Goal: Task Accomplishment & Management: Complete application form

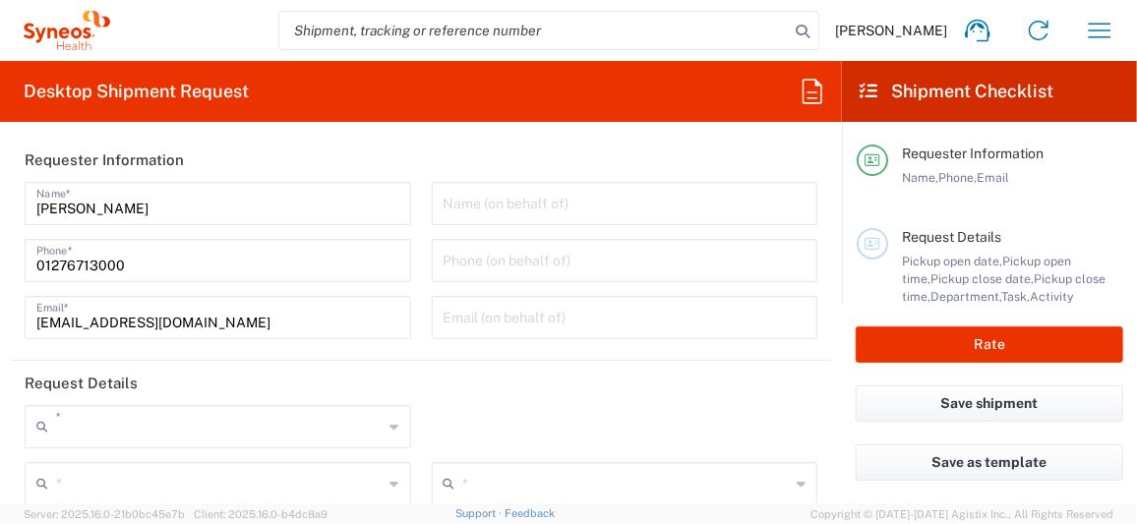
type input "8200"
type input "Syneos Health UK Limited"
type input "[GEOGRAPHIC_DATA]"
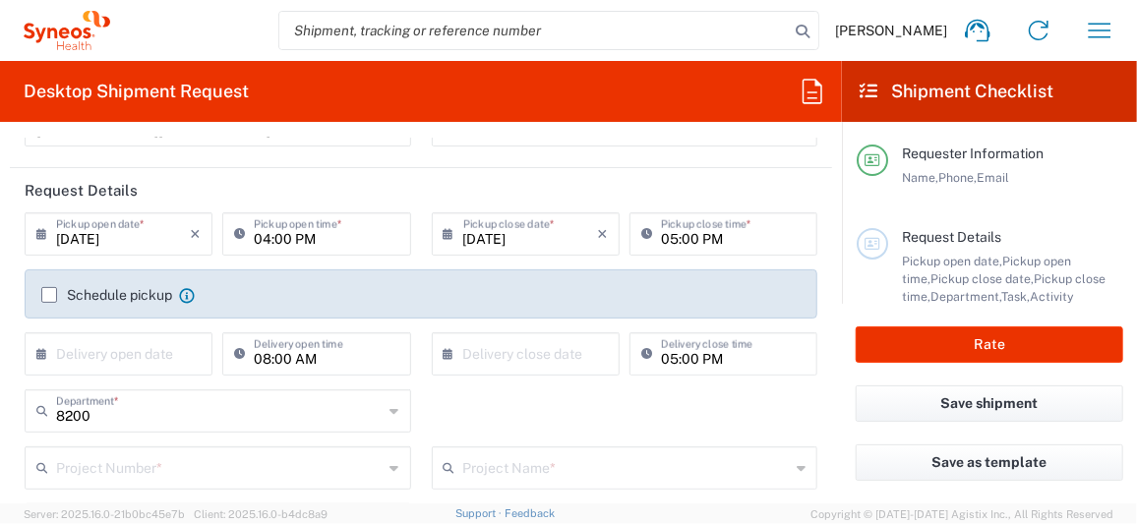
scroll to position [196, 0]
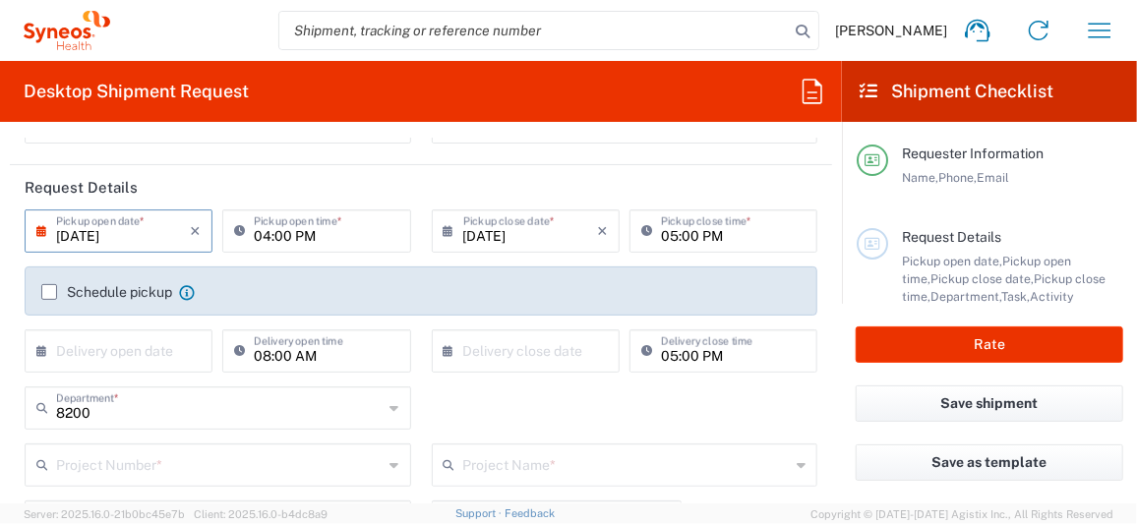
click at [174, 231] on input "[DATE]" at bounding box center [123, 229] width 134 height 34
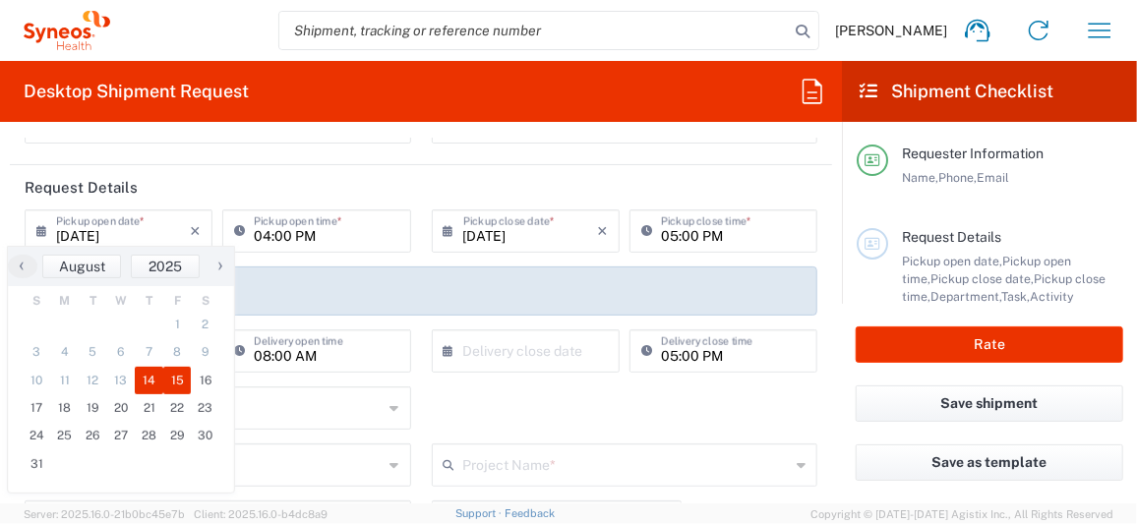
click at [182, 391] on span "15" at bounding box center [177, 381] width 29 height 28
type input "[DATE]"
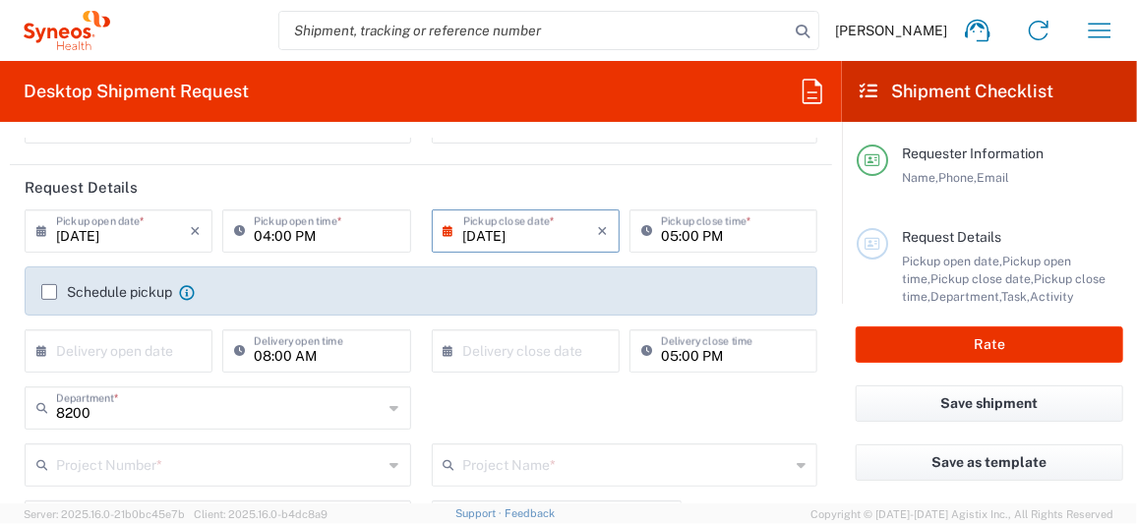
click at [545, 228] on input "[DATE]" at bounding box center [530, 229] width 134 height 34
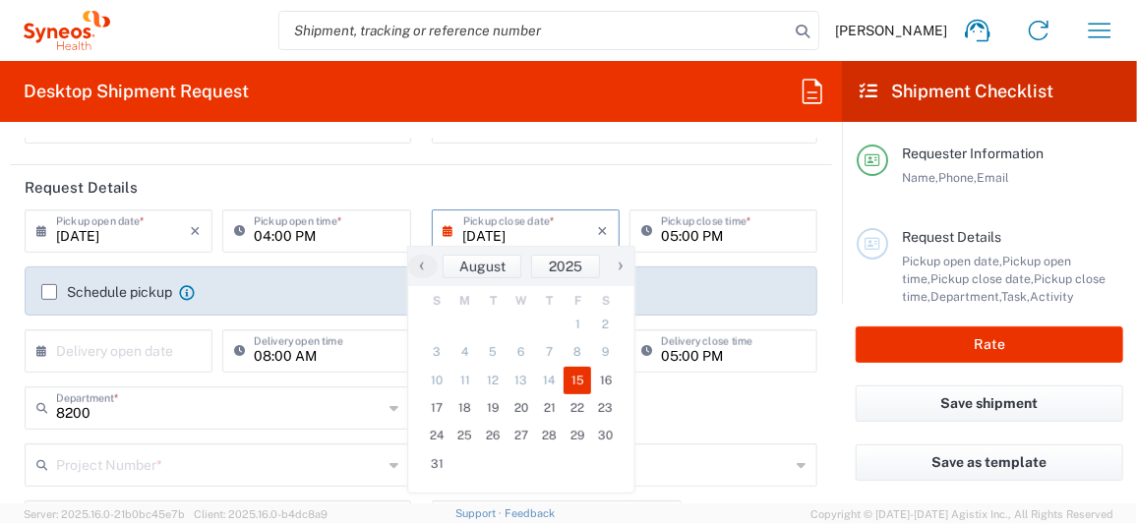
click at [555, 228] on input "[DATE]" at bounding box center [530, 229] width 134 height 34
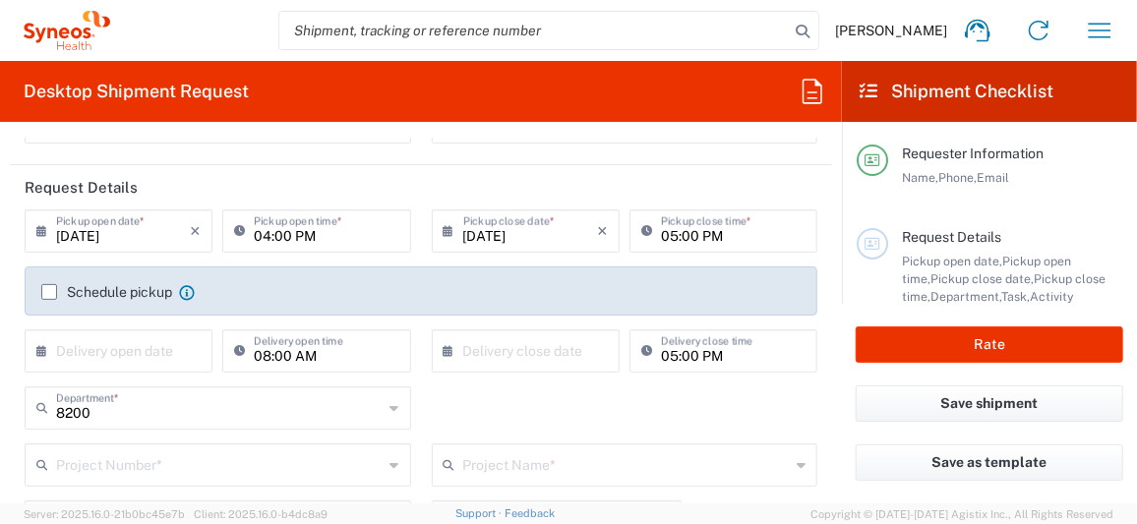
click at [91, 459] on input "text" at bounding box center [220, 464] width 328 height 34
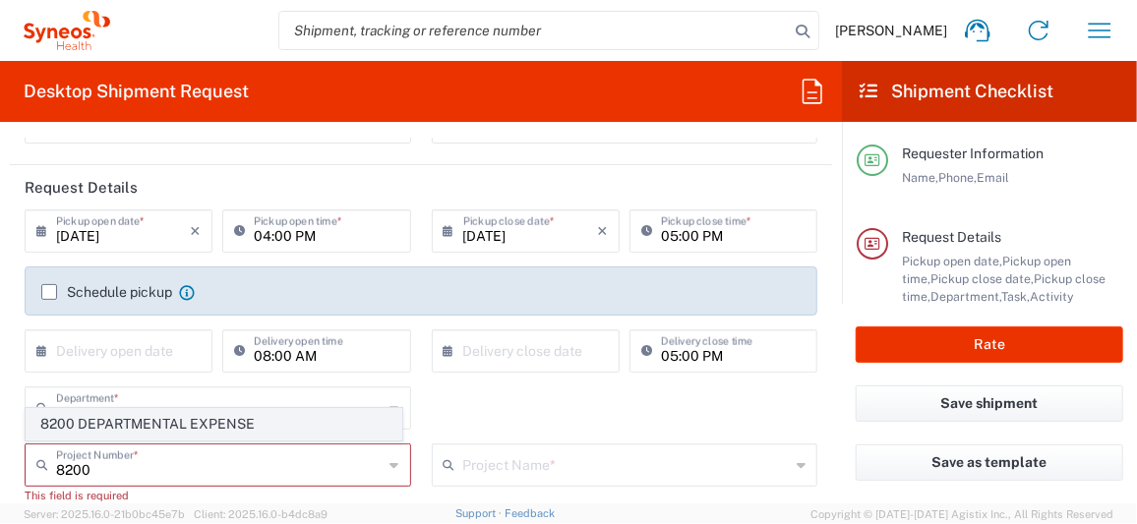
click at [123, 421] on span "8200 DEPARTMENTAL EXPENSE" at bounding box center [214, 424] width 375 height 30
type input "8200 DEPARTMENTAL EXPENSE"
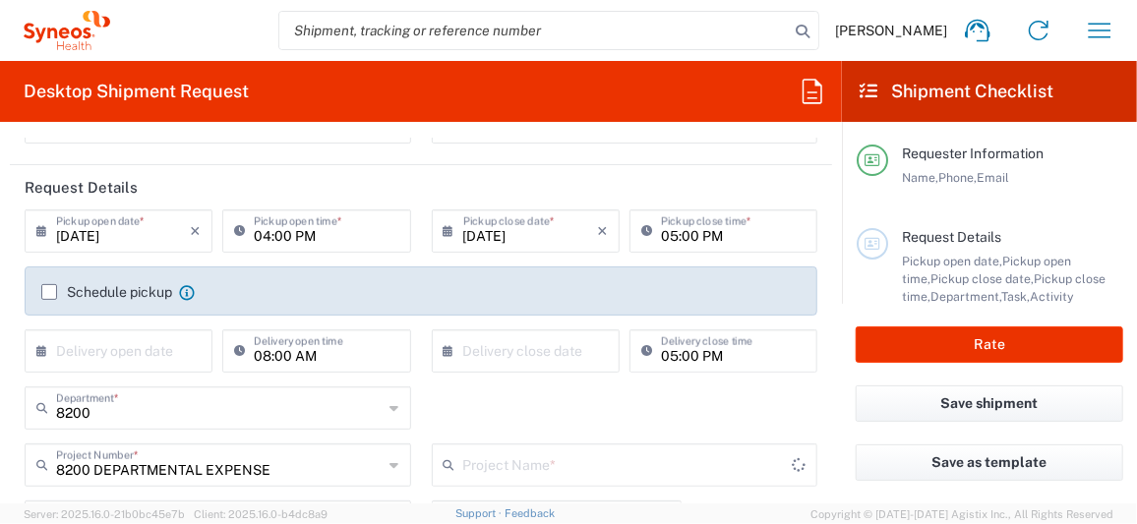
type input "8200 DEPARTMENTAL EXPENSE"
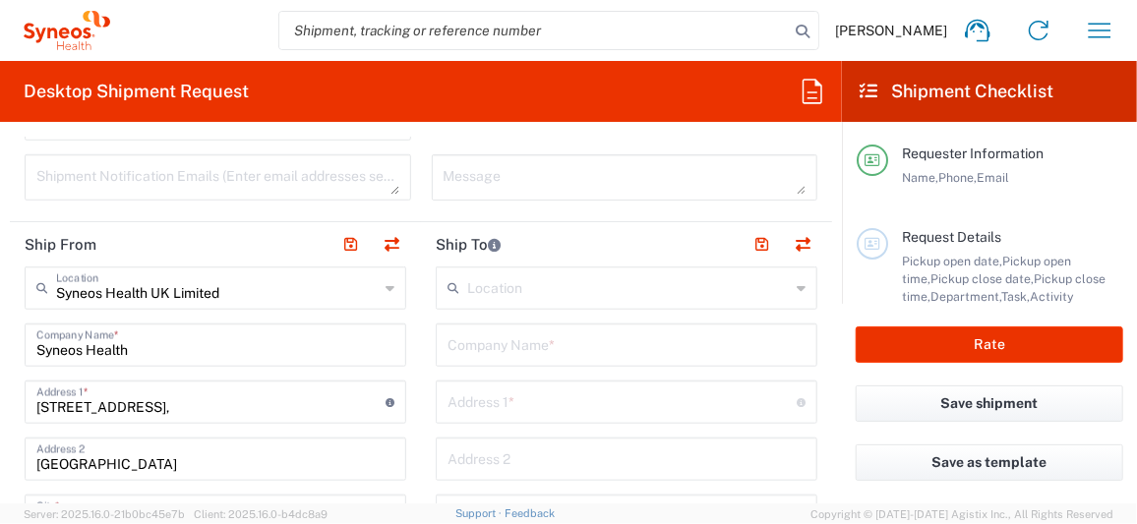
scroll to position [688, 0]
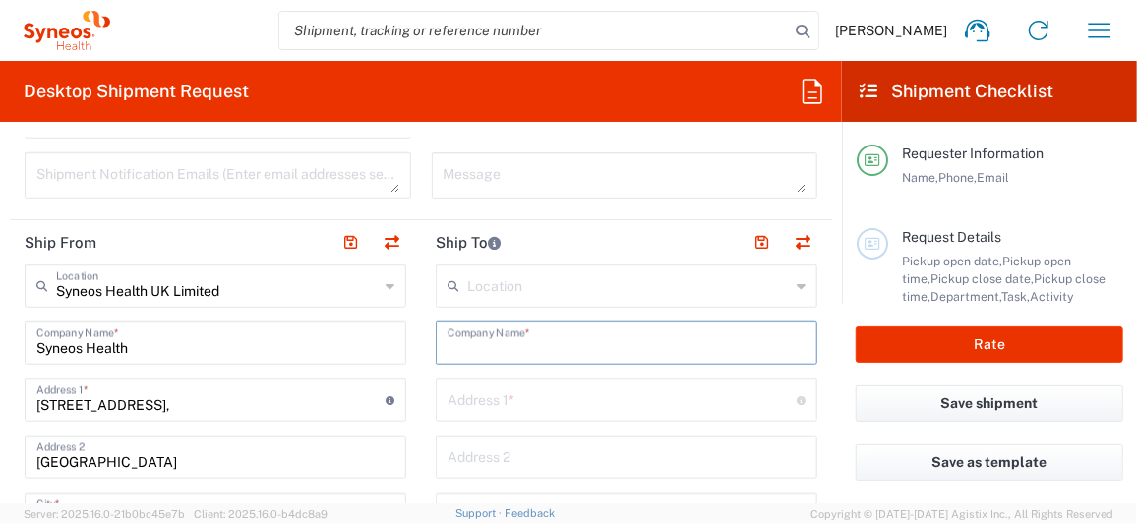
click at [461, 344] on input "text" at bounding box center [627, 342] width 358 height 34
paste input "CMS [PERSON_NAME] [PERSON_NAME] [PERSON_NAME] [STREET_ADDRESS]"
type input "CMS [PERSON_NAME] [PERSON_NAME] [PERSON_NAME] [STREET_ADDRESS]"
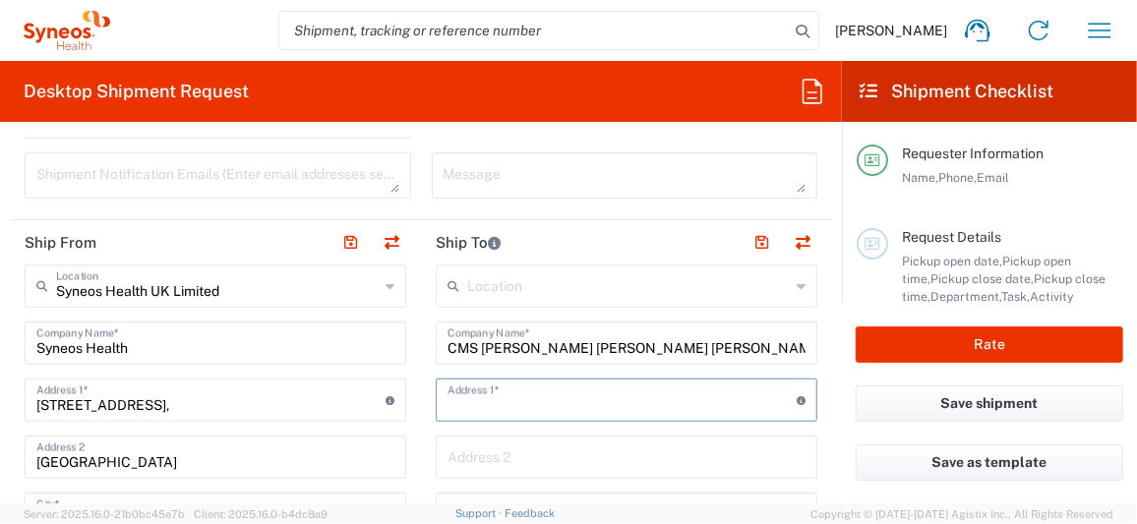
click at [455, 399] on input "text" at bounding box center [622, 399] width 349 height 34
paste input "CMS [PERSON_NAME] [PERSON_NAME] [PERSON_NAME] [STREET_ADDRESS]"
type input "CMS [PERSON_NAME] [PERSON_NAME] [PERSON_NAME] [STREET_ADDRESS]"
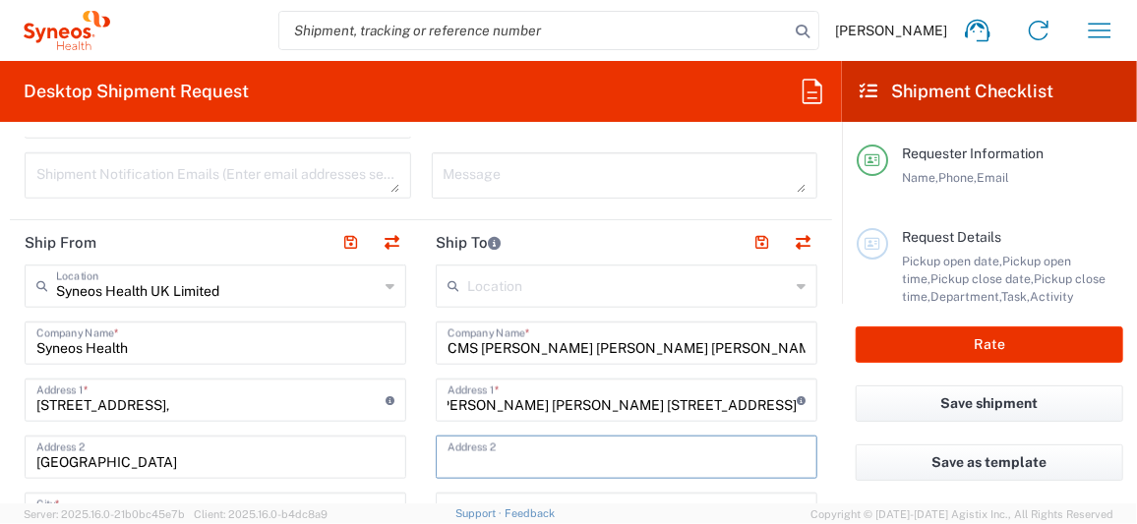
scroll to position [0, 0]
click at [486, 453] on input "text" at bounding box center [627, 456] width 358 height 34
paste input "CMS [PERSON_NAME] [PERSON_NAME] [PERSON_NAME] [STREET_ADDRESS]"
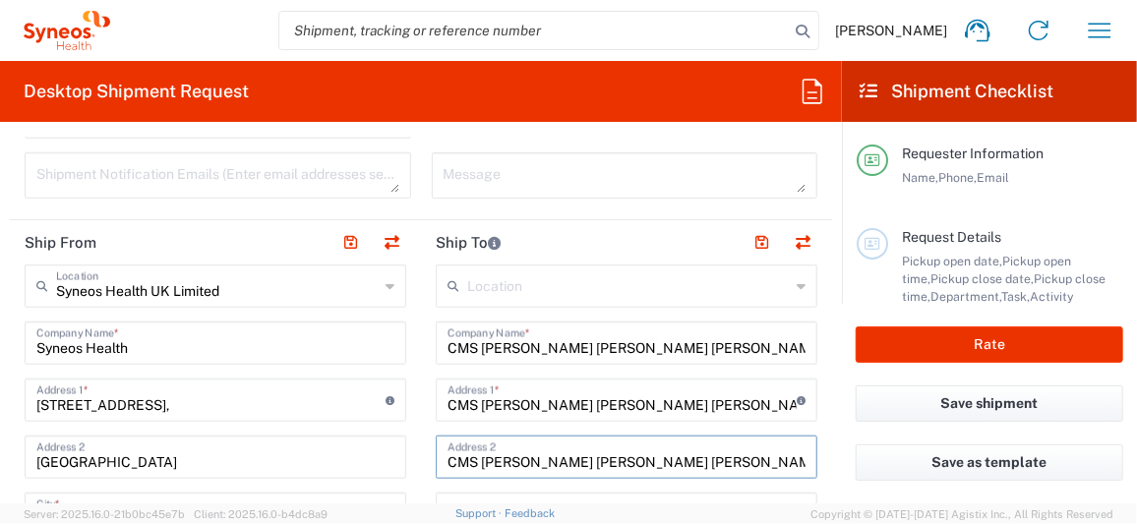
scroll to position [0, 215]
type input "CMS [PERSON_NAME] [PERSON_NAME] [PERSON_NAME] [STREET_ADDRESS]"
click at [562, 343] on input "CMS [PERSON_NAME] [PERSON_NAME] [PERSON_NAME] [STREET_ADDRESS]" at bounding box center [627, 342] width 358 height 34
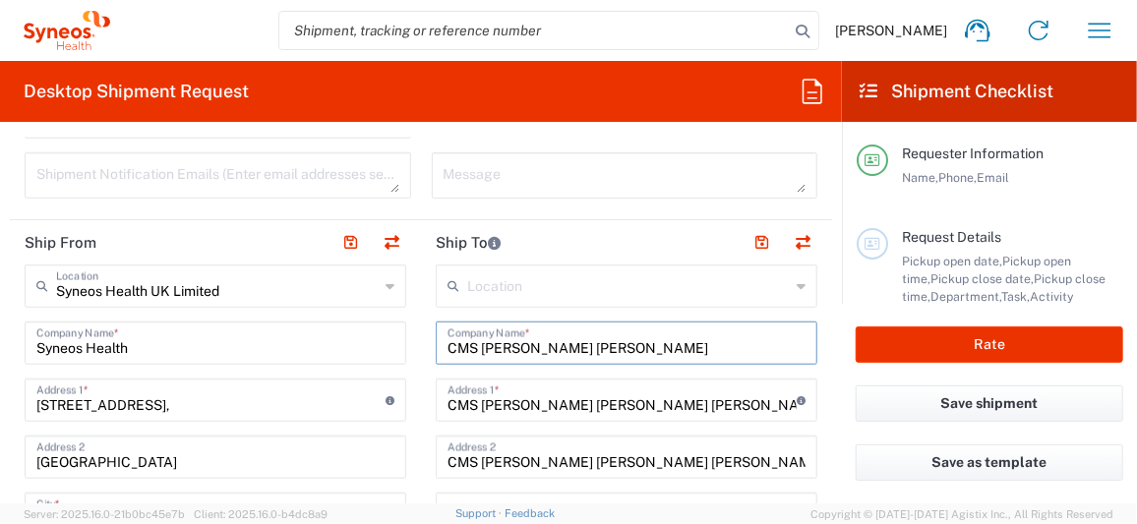
type input "CMS [PERSON_NAME] [PERSON_NAME]"
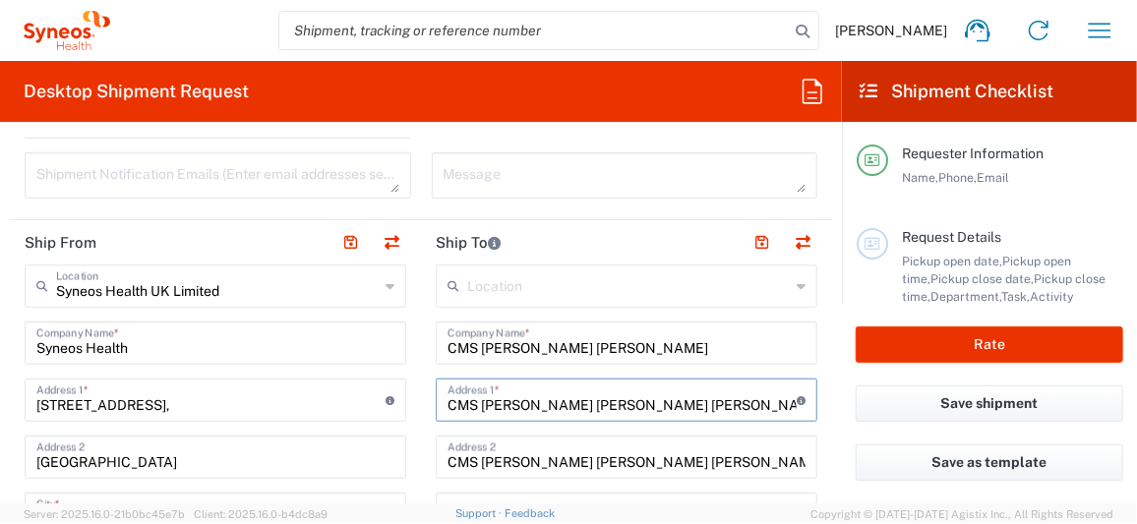
click at [448, 402] on input "CMS [PERSON_NAME] [PERSON_NAME] [PERSON_NAME] [STREET_ADDRESS]" at bounding box center [622, 399] width 349 height 34
type input "[STREET_ADDRESS]"
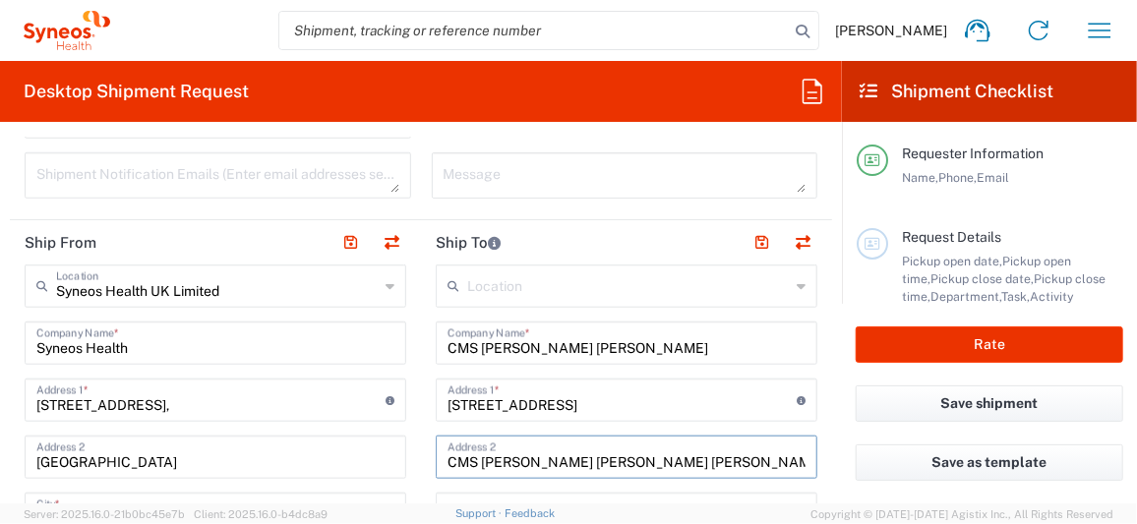
drag, startPoint x: 442, startPoint y: 456, endPoint x: 744, endPoint y: 452, distance: 302.0
click at [744, 452] on input "CMS [PERSON_NAME] [PERSON_NAME] [PERSON_NAME] [STREET_ADDRESS]" at bounding box center [627, 456] width 358 height 34
drag, startPoint x: 501, startPoint y: 454, endPoint x: 612, endPoint y: 471, distance: 112.4
click at [612, 471] on div "Cologne [GEOGRAPHIC_DATA] Address 2" at bounding box center [627, 457] width 382 height 43
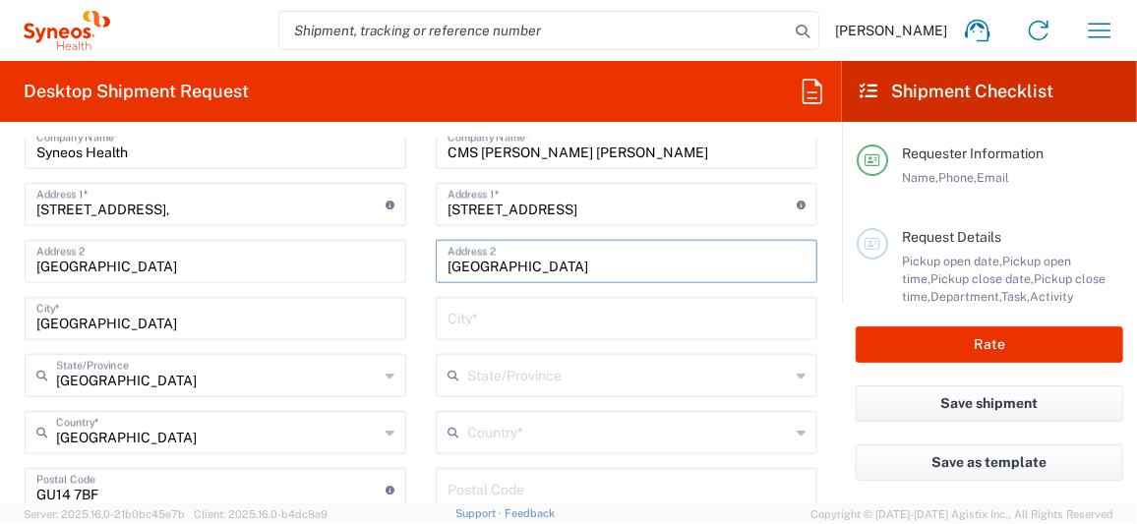
scroll to position [884, 0]
type input "[GEOGRAPHIC_DATA]"
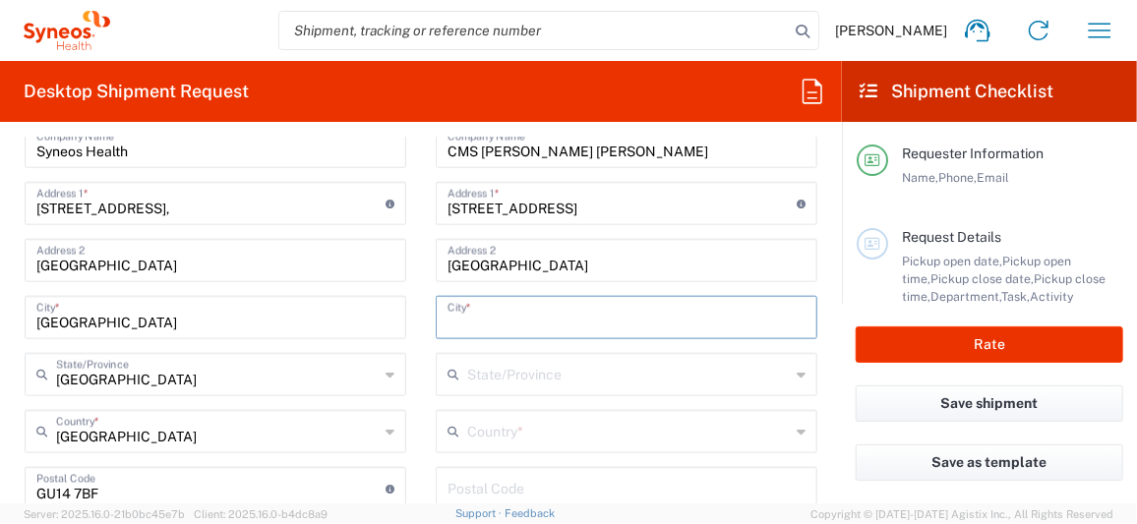
click at [452, 317] on input "text" at bounding box center [627, 316] width 358 height 34
type input "[GEOGRAPHIC_DATA]"
click at [467, 435] on input "text" at bounding box center [628, 430] width 323 height 34
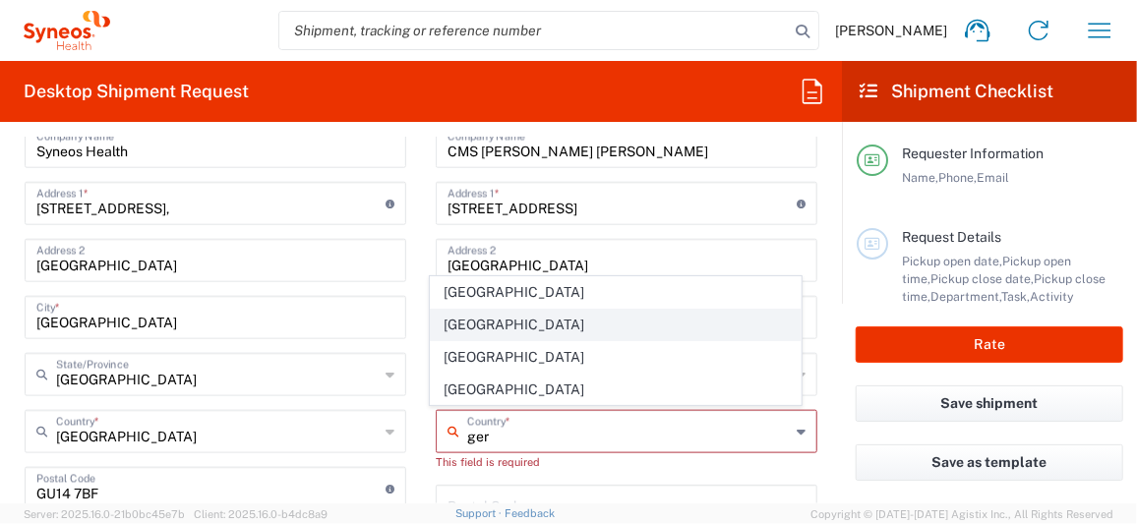
click at [472, 322] on span "[GEOGRAPHIC_DATA]" at bounding box center [616, 325] width 371 height 30
type input "[GEOGRAPHIC_DATA]"
type input "Sender/Shipper"
type input "Delivery Duty Paid"
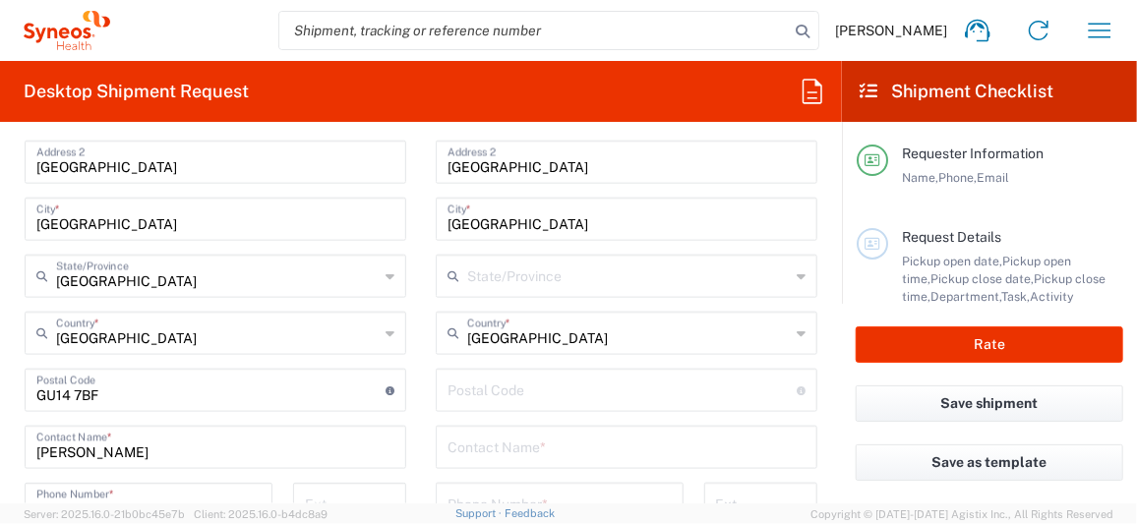
scroll to position [983, 0]
click at [474, 384] on input "undefined" at bounding box center [622, 389] width 349 height 34
paste input "CMS [PERSON_NAME] [PERSON_NAME] [PERSON_NAME] [STREET_ADDRESS]"
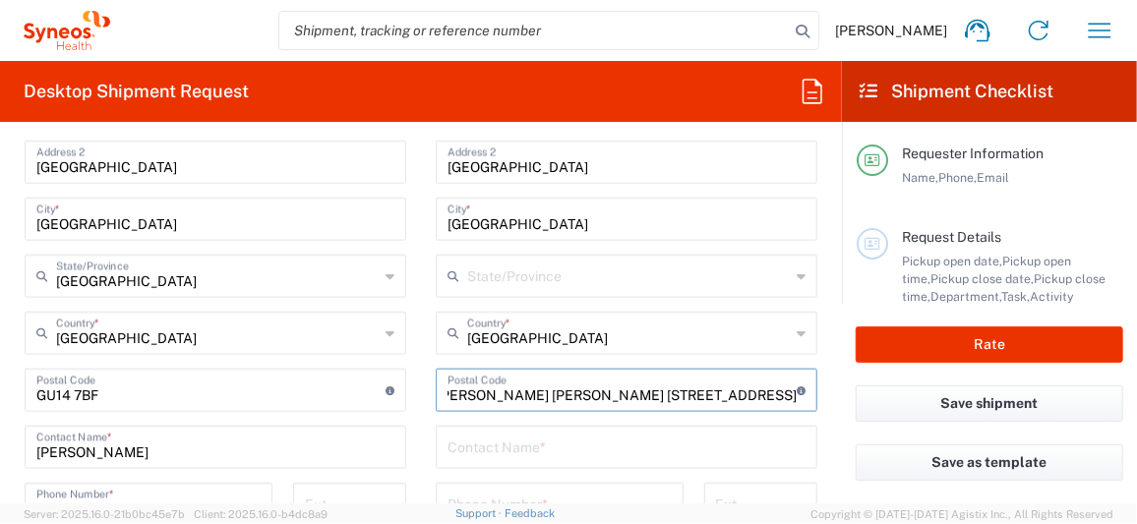
scroll to position [0, 0]
drag, startPoint x: 616, startPoint y: 393, endPoint x: 287, endPoint y: 361, distance: 330.1
click at [287, 361] on div "Ship From Syneos Health UK Limited Location Syneos Health UK Limited [PERSON_NA…" at bounding box center [421, 421] width 822 height 993
drag, startPoint x: 490, startPoint y: 396, endPoint x: 720, endPoint y: 408, distance: 230.5
click at [720, 408] on div "Postal Code Enter Postal Code here" at bounding box center [627, 390] width 382 height 43
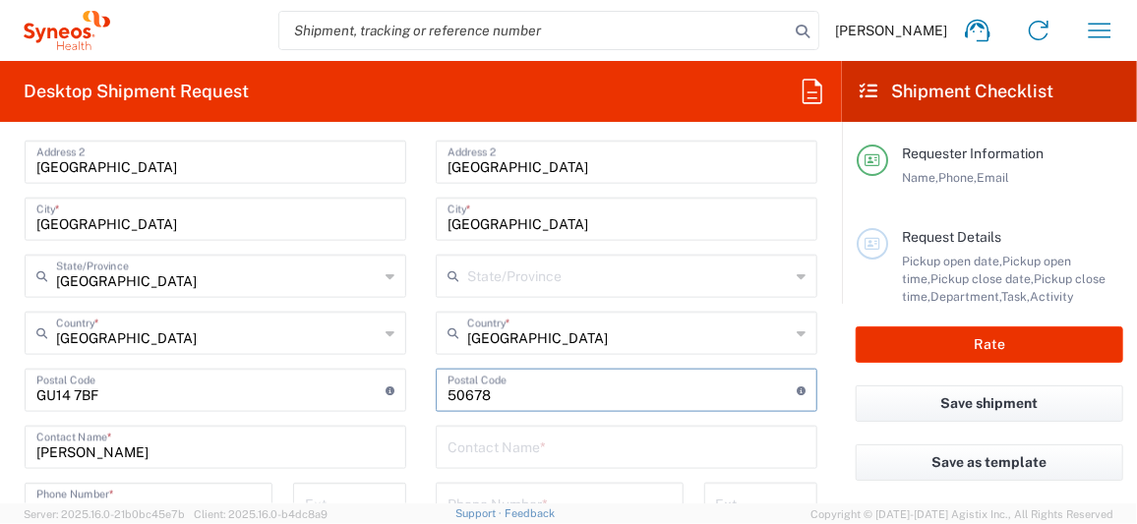
type input "50678"
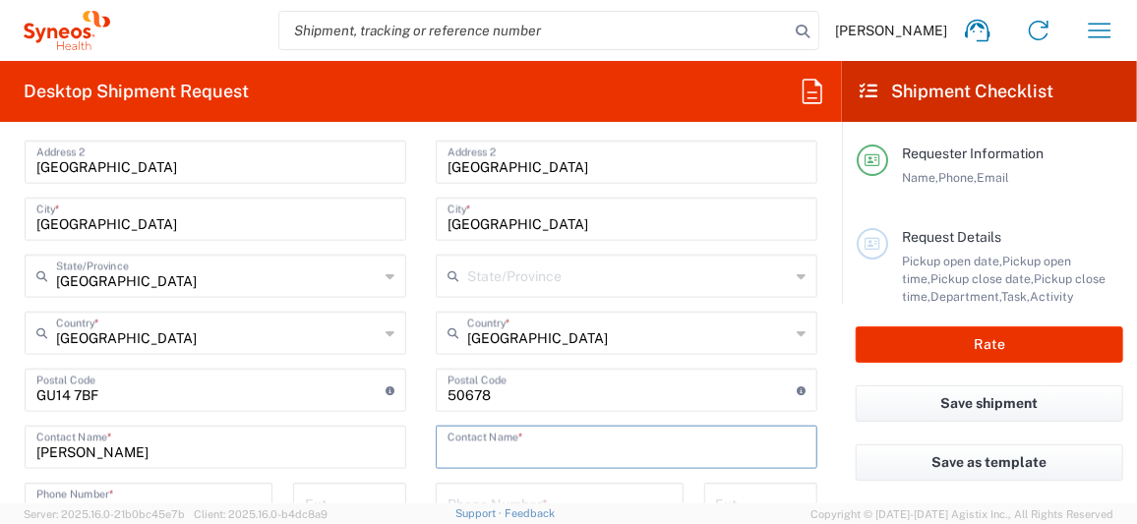
click at [456, 443] on input "text" at bounding box center [627, 446] width 358 height 34
paste input "CMS [PERSON_NAME] [PERSON_NAME] [PERSON_NAME] [STREET_ADDRESS]"
drag, startPoint x: 443, startPoint y: 443, endPoint x: 454, endPoint y: 445, distance: 12.0
click at [448, 443] on input "CMS [PERSON_NAME] [PERSON_NAME] [PERSON_NAME] [STREET_ADDRESS]" at bounding box center [627, 446] width 358 height 34
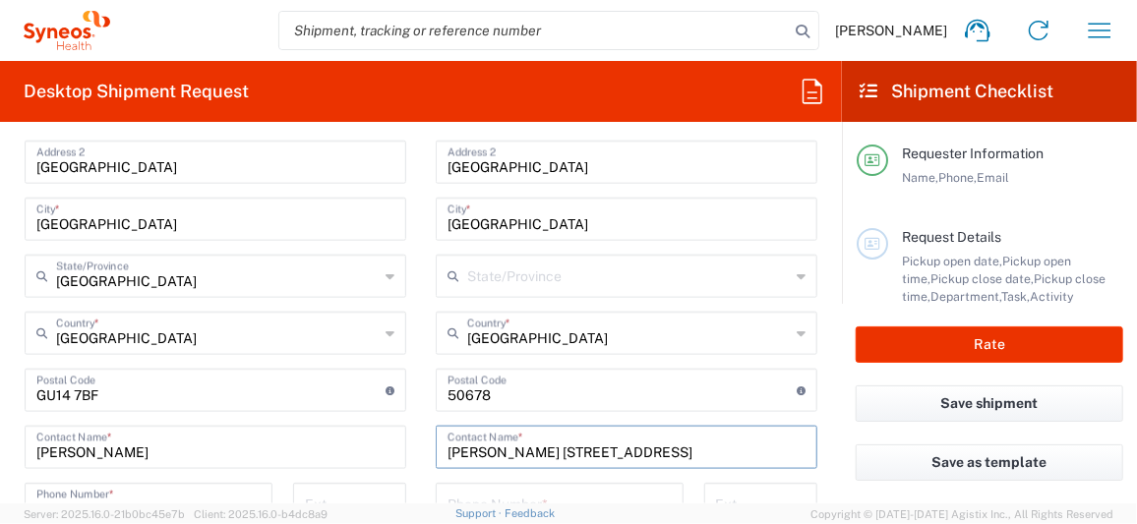
scroll to position [0, 0]
type input "[PERSON_NAME]"
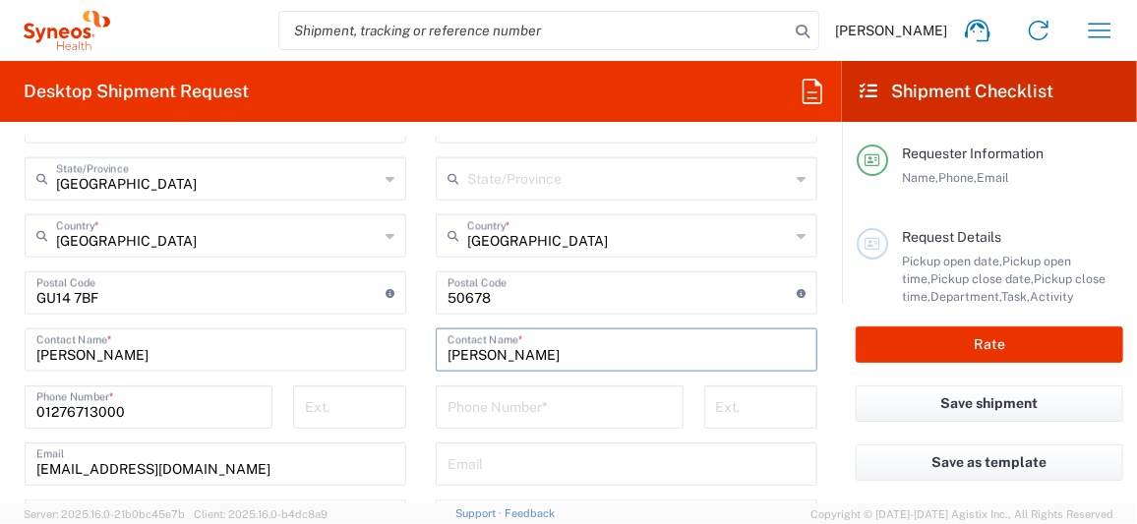
scroll to position [1081, 0]
click at [472, 406] on input "tel" at bounding box center [560, 405] width 224 height 34
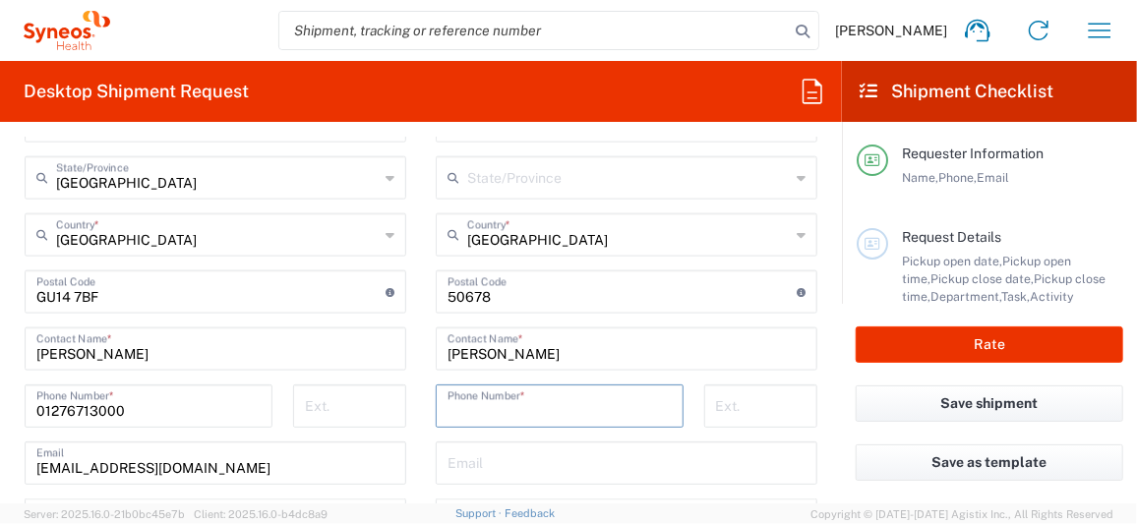
paste input "49 221 7716 309"
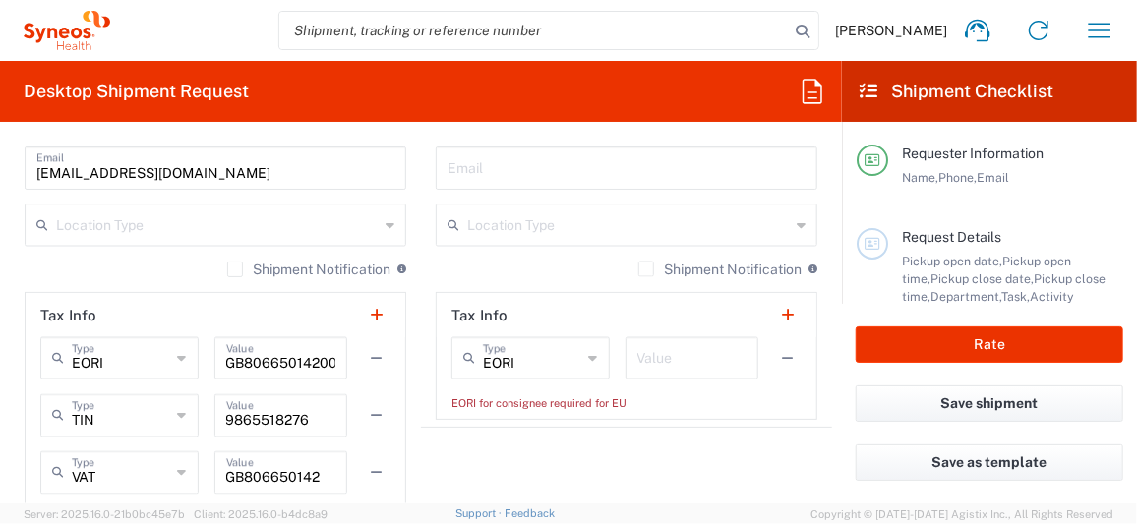
type input "49 221 7716 309"
click at [219, 356] on div "GB806650142000 Value" at bounding box center [281, 358] width 134 height 43
drag, startPoint x: 221, startPoint y: 360, endPoint x: 343, endPoint y: 360, distance: 122.0
click at [343, 360] on div "EORI Type EORI EIN Other TIN VAT GB806650142000 Value" at bounding box center [215, 365] width 350 height 57
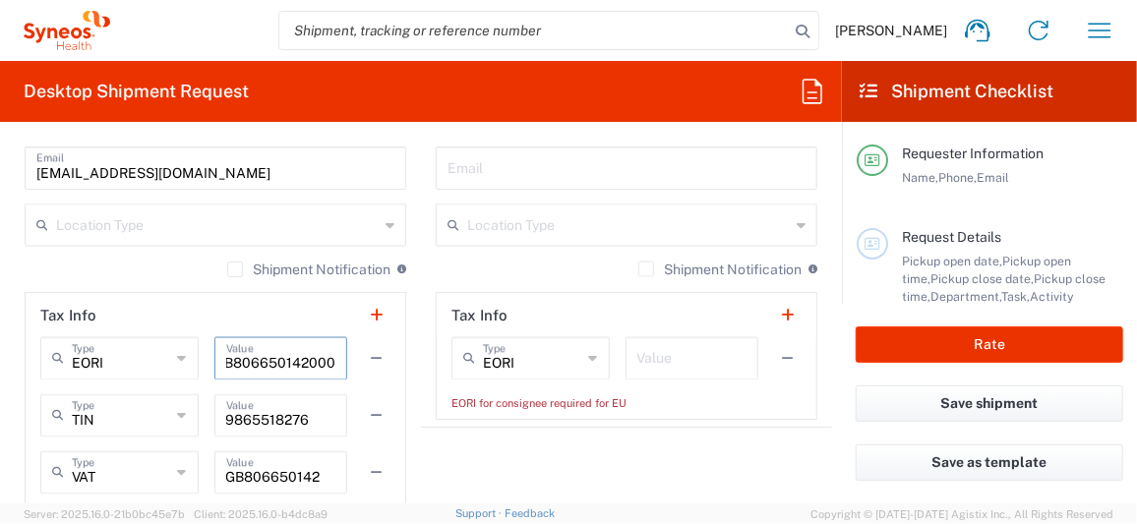
click at [641, 353] on input "text" at bounding box center [692, 357] width 110 height 34
paste input "B806650142000"
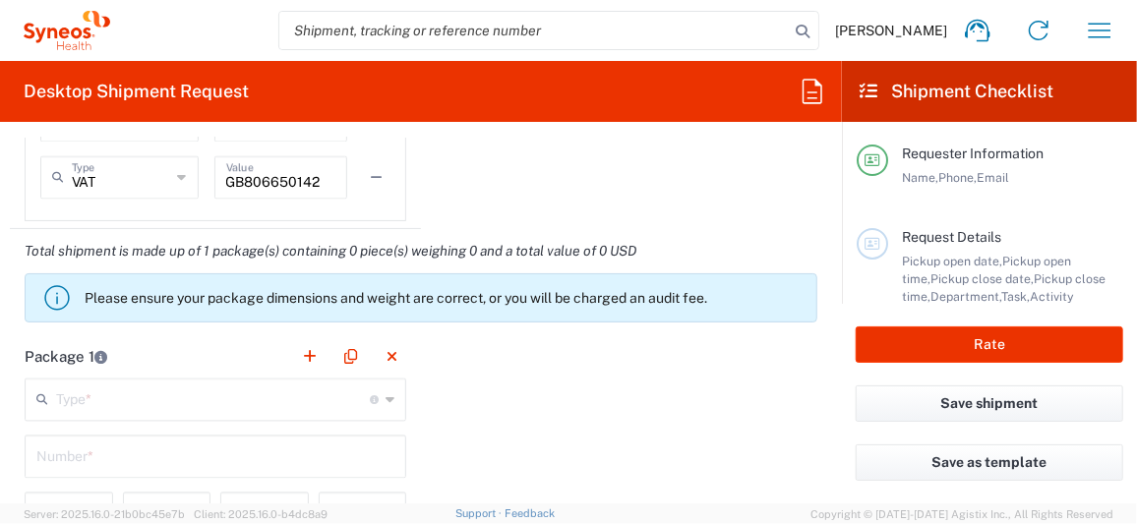
scroll to position [1671, 0]
type input "B806650142000"
click at [386, 391] on icon at bounding box center [390, 400] width 9 height 31
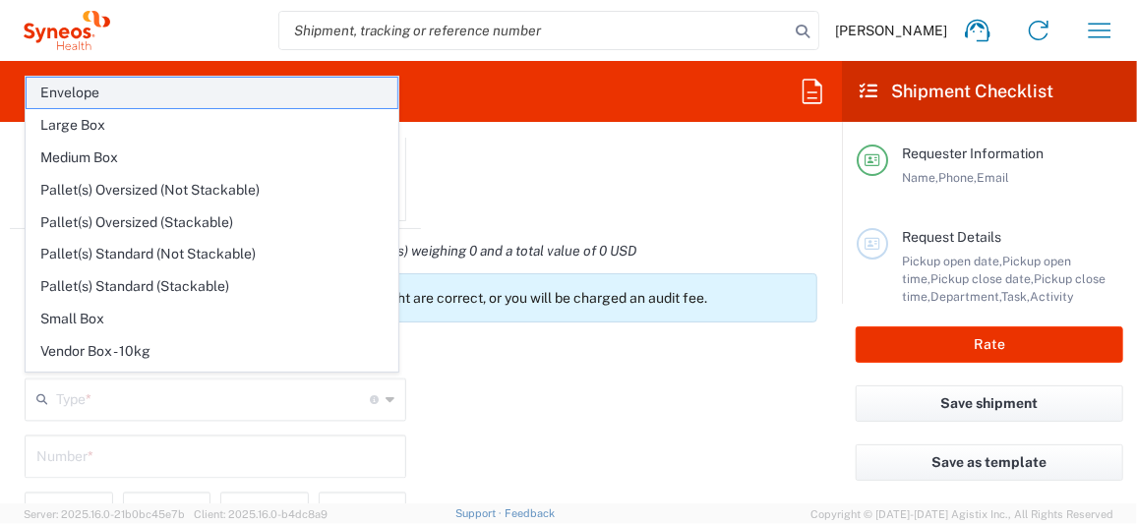
click at [93, 90] on span "Envelope" at bounding box center [212, 93] width 371 height 30
type input "Envelope"
type input "1"
type input "9.5"
type input "12.5"
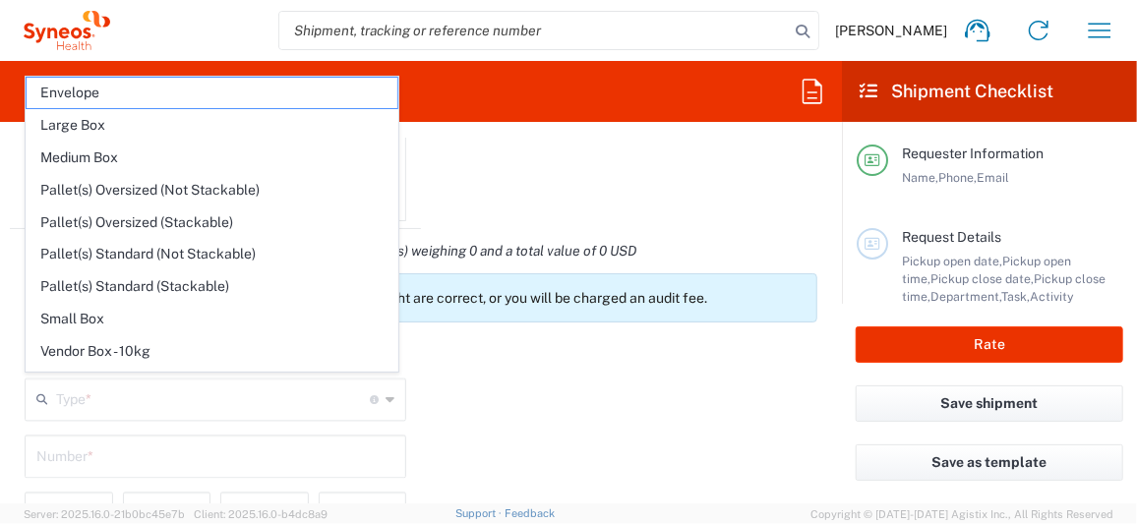
type input "0.25"
type input "in"
type input "0.45"
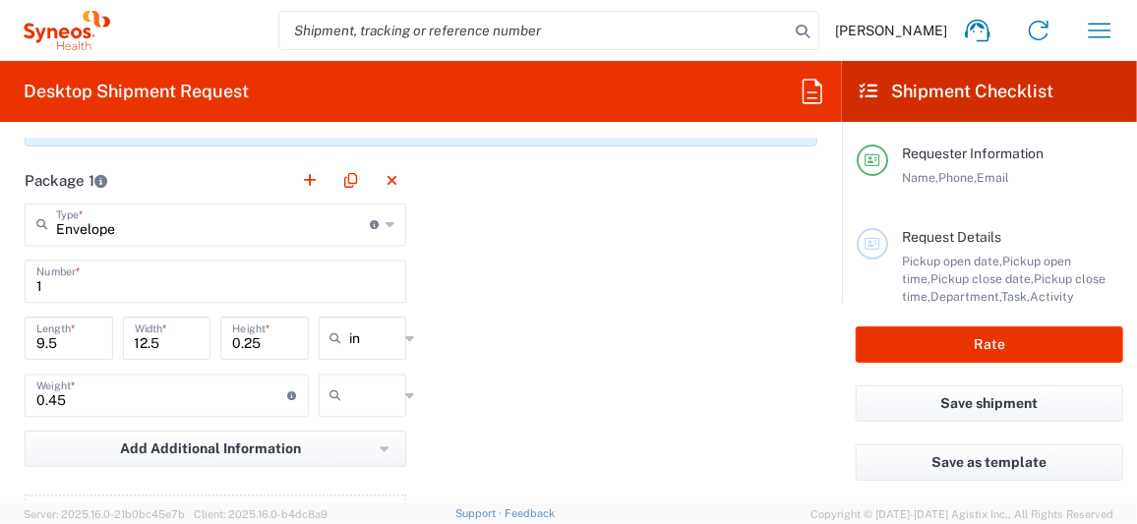
scroll to position [1868, 0]
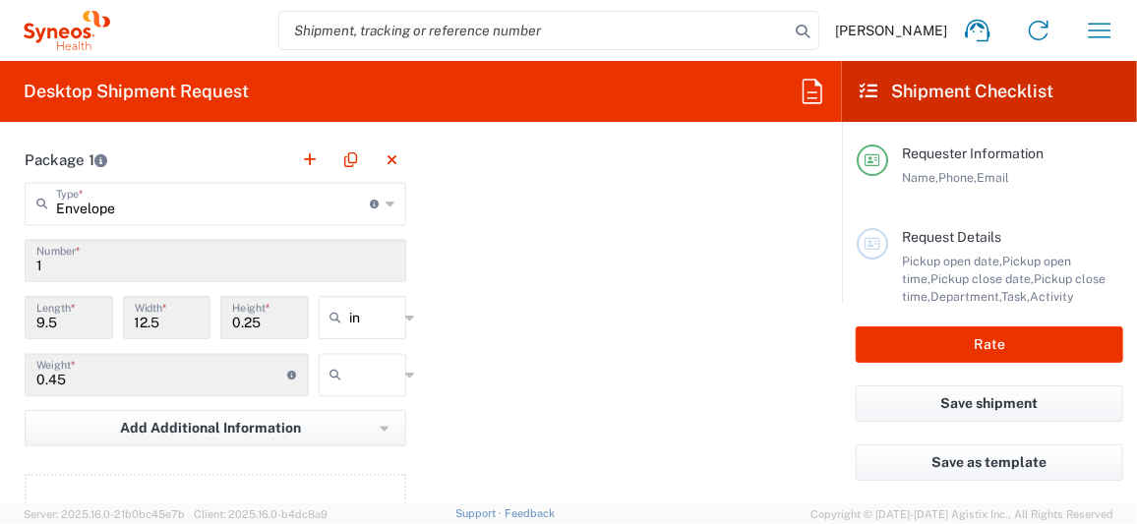
click at [406, 369] on icon at bounding box center [410, 374] width 9 height 31
click at [340, 442] on span "lbs" at bounding box center [356, 444] width 83 height 30
type input "lbs"
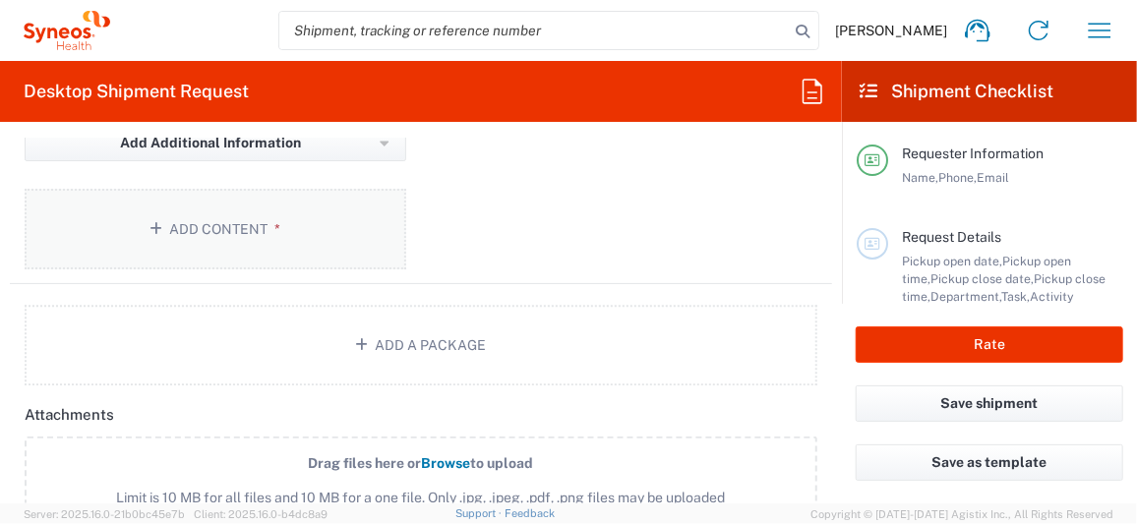
scroll to position [2066, 0]
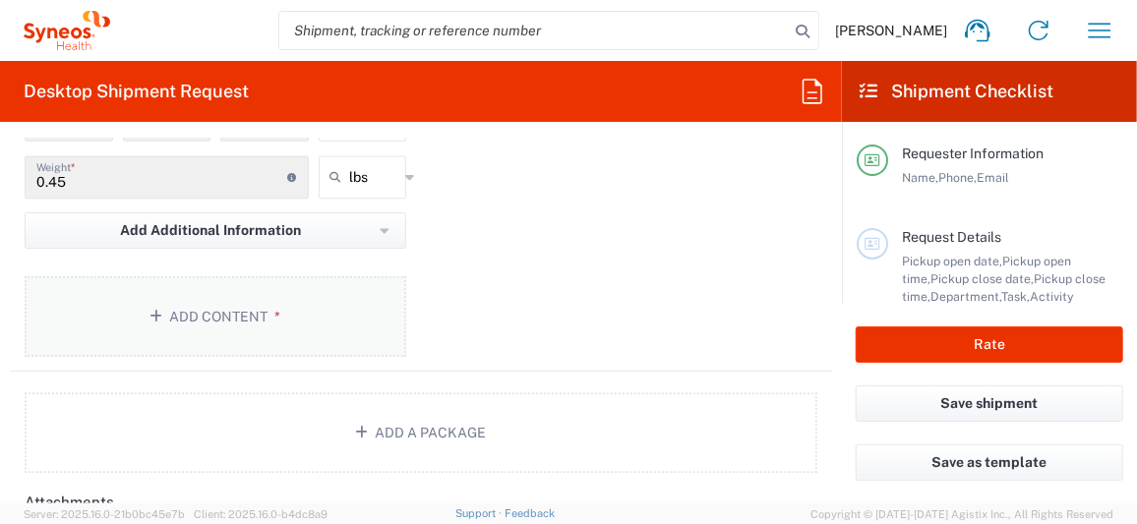
click at [194, 304] on button "Add Content *" at bounding box center [216, 316] width 382 height 81
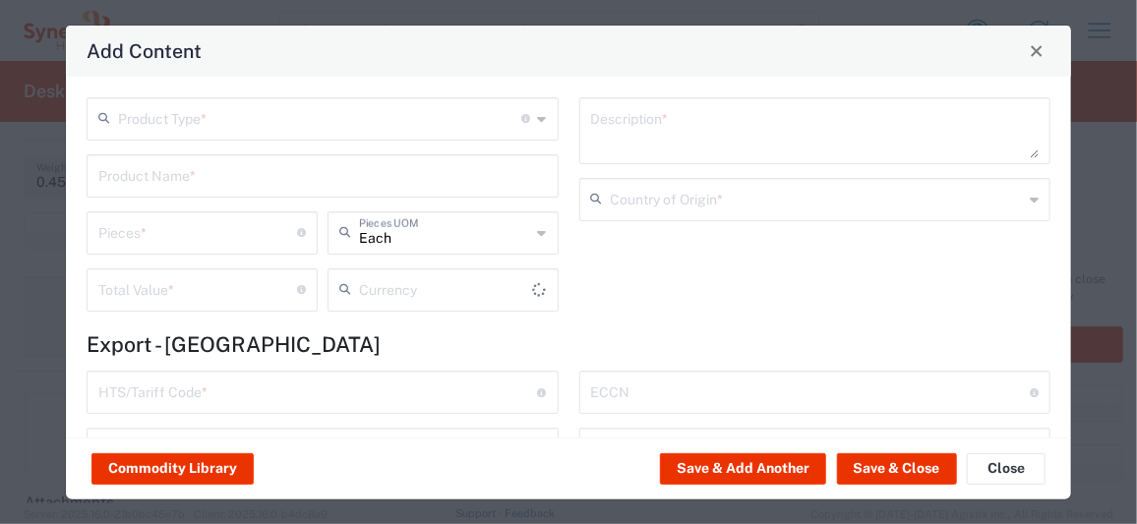
type input "US Dollar"
click at [538, 115] on icon at bounding box center [542, 118] width 9 height 31
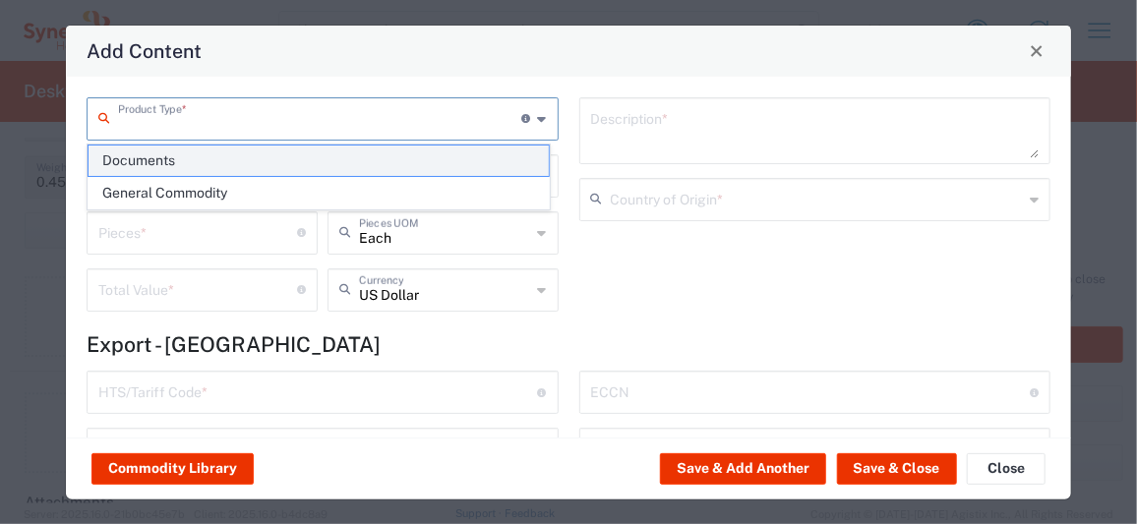
click at [185, 162] on span "Documents" at bounding box center [319, 161] width 460 height 30
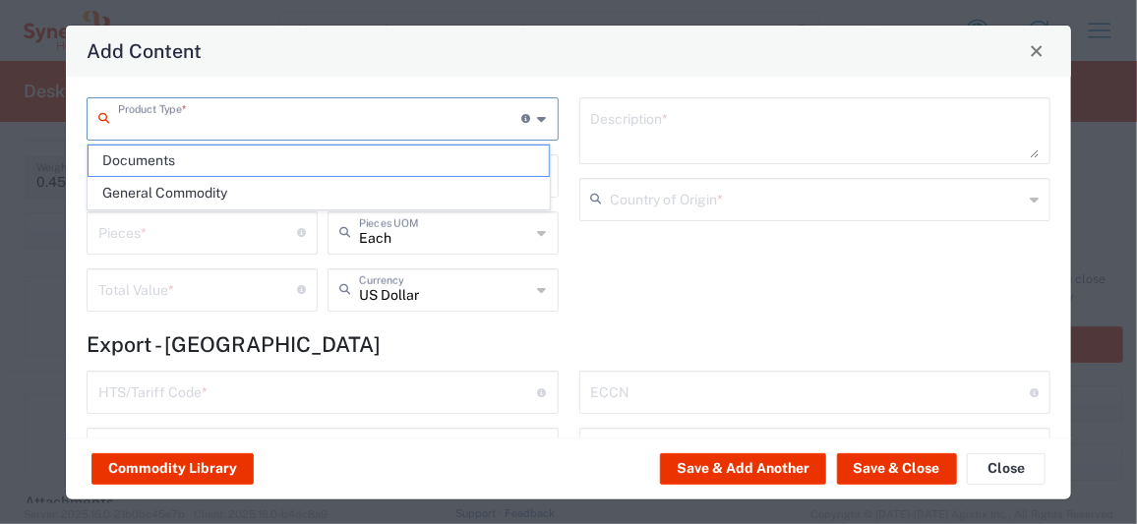
type input "Documents"
type input "1"
type textarea "Documents"
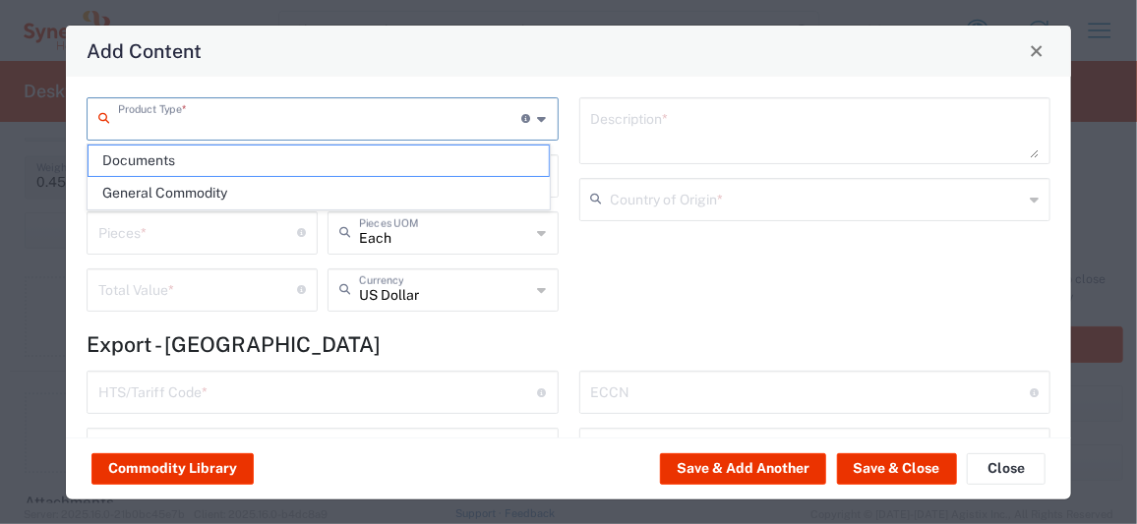
type input "[GEOGRAPHIC_DATA]"
type input "0000.00.0000"
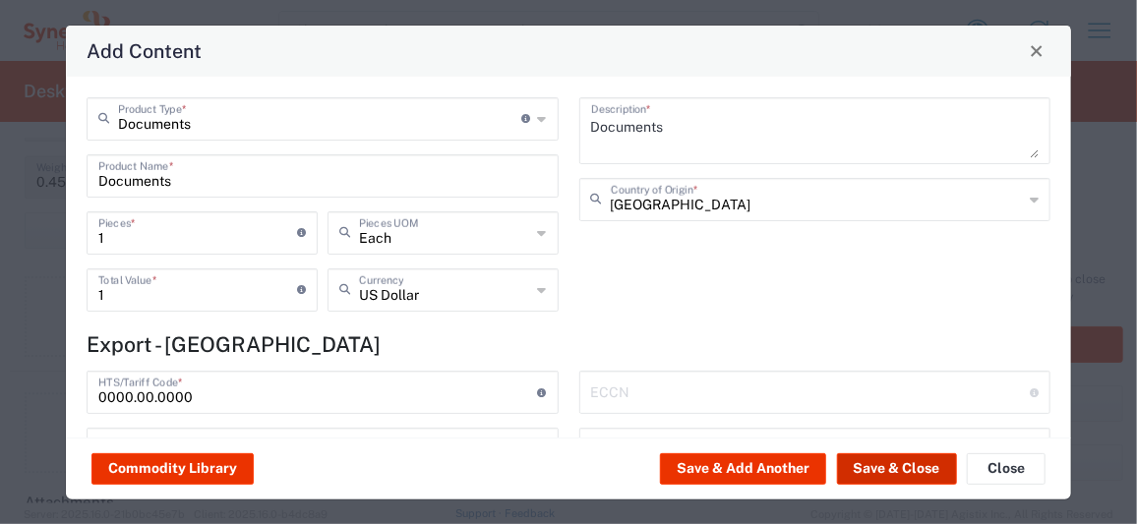
click at [901, 473] on button "Save & Close" at bounding box center [897, 468] width 120 height 31
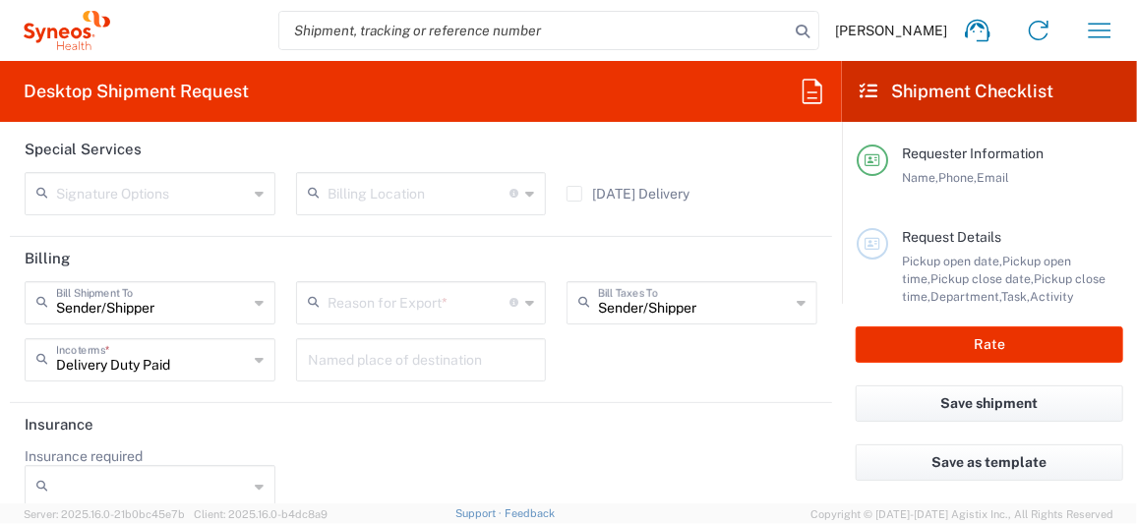
scroll to position [2950, 0]
click at [525, 302] on icon at bounding box center [529, 300] width 9 height 31
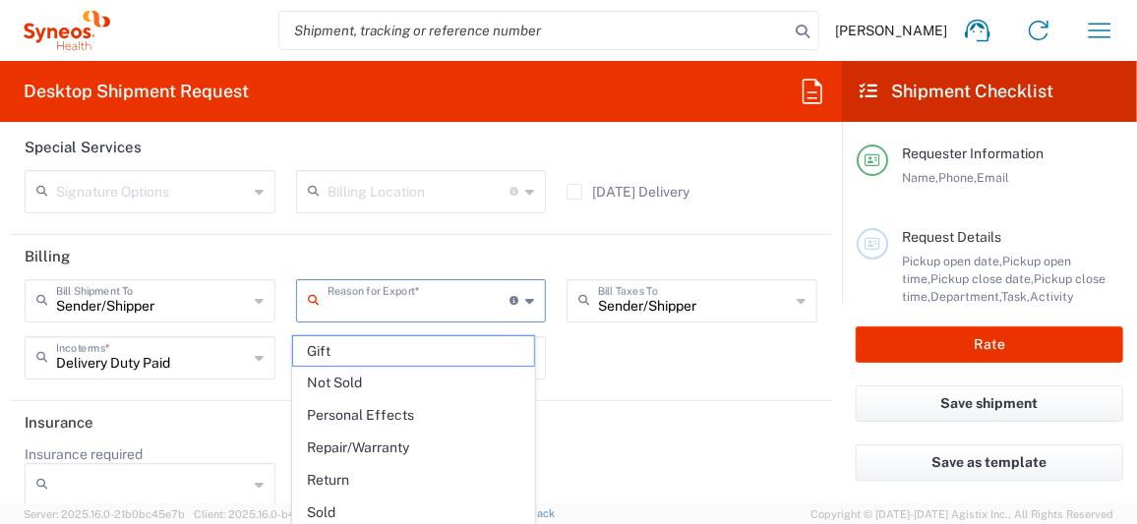
click at [349, 383] on span "Not Sold" at bounding box center [414, 383] width 242 height 30
type input "Not Sold"
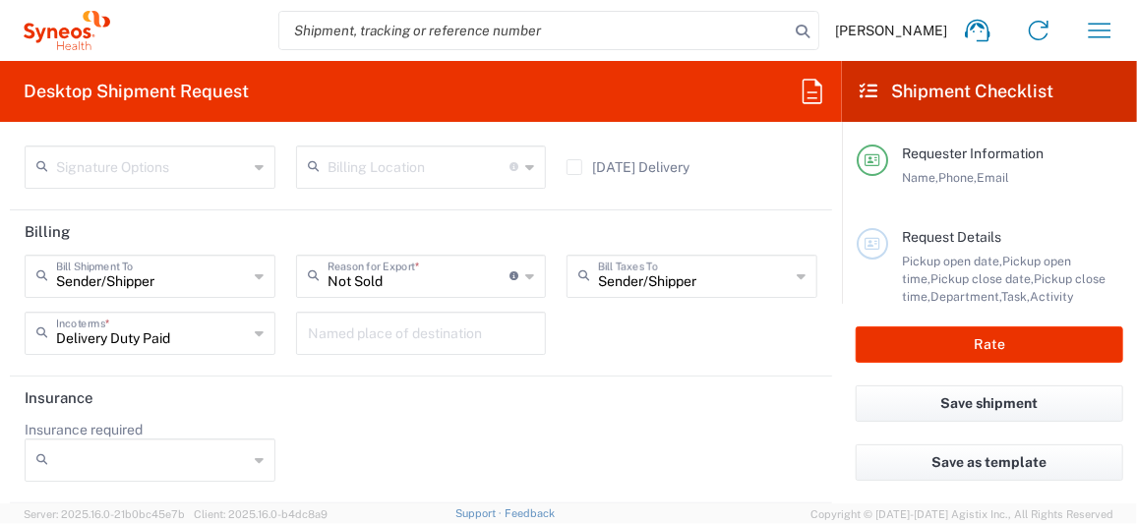
scroll to position [2981, 0]
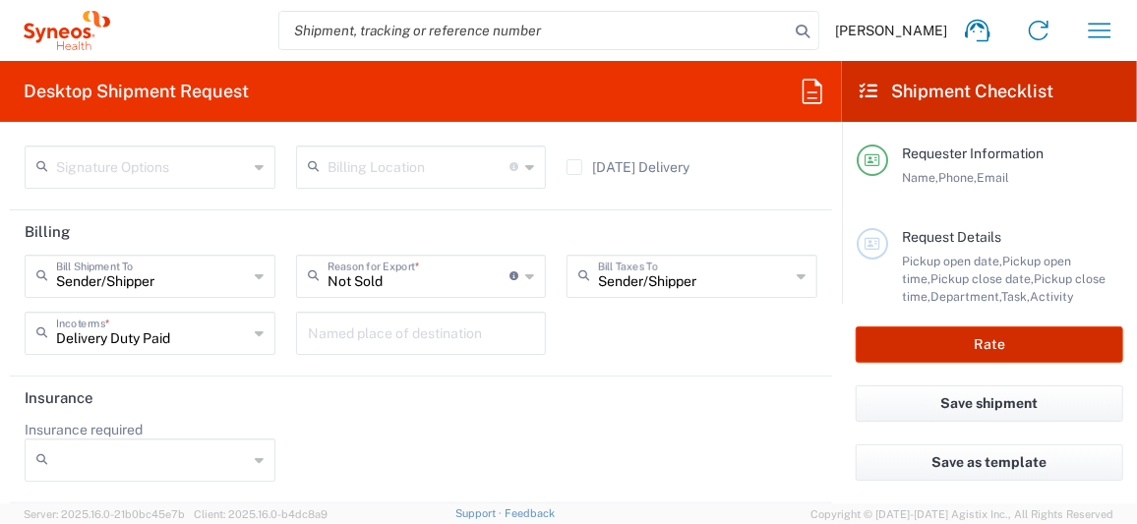
click at [978, 353] on button "Rate" at bounding box center [990, 345] width 268 height 36
type input "8200 DEPARTMENTAL EXPENSE"
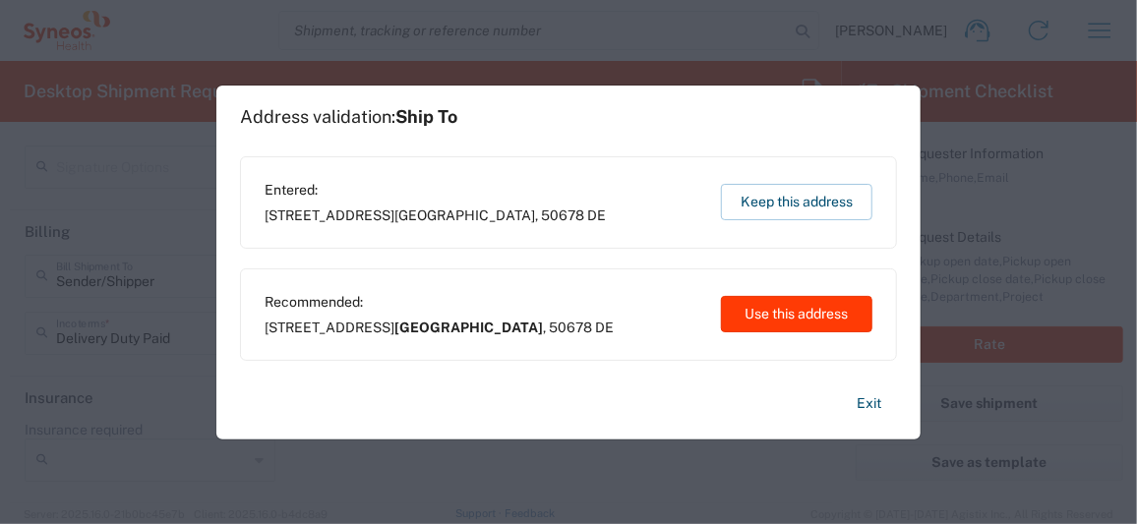
click at [768, 314] on button "Use this address" at bounding box center [796, 314] width 151 height 36
type input "[GEOGRAPHIC_DATA]"
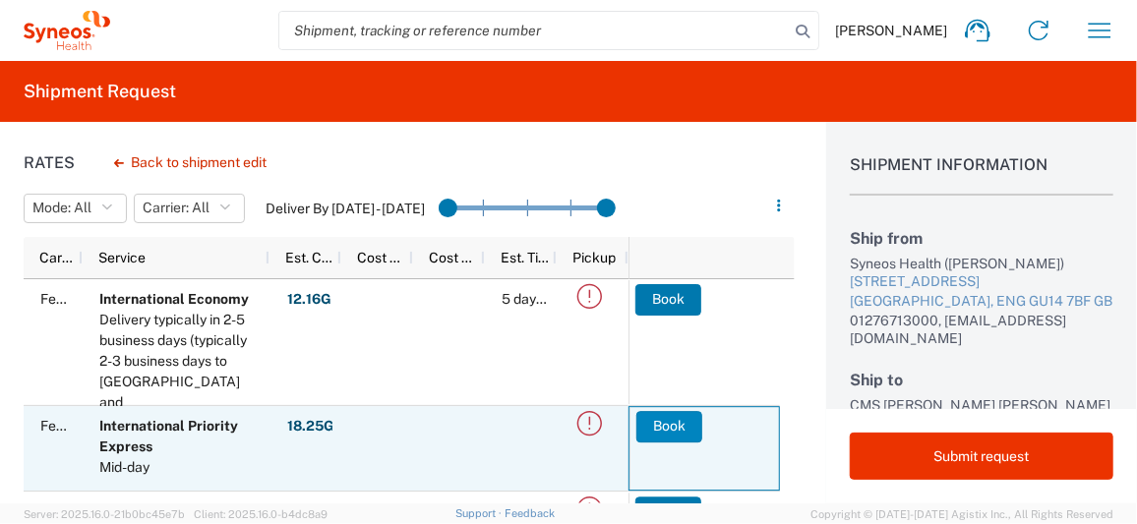
click at [648, 424] on button "Book" at bounding box center [669, 426] width 66 height 31
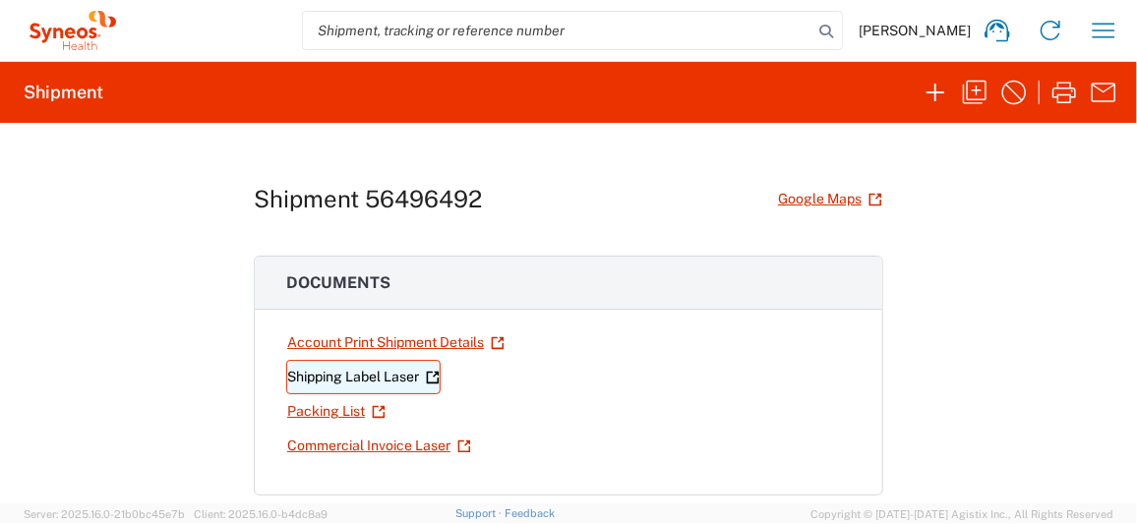
click at [378, 376] on link "Shipping Label Laser" at bounding box center [363, 377] width 154 height 34
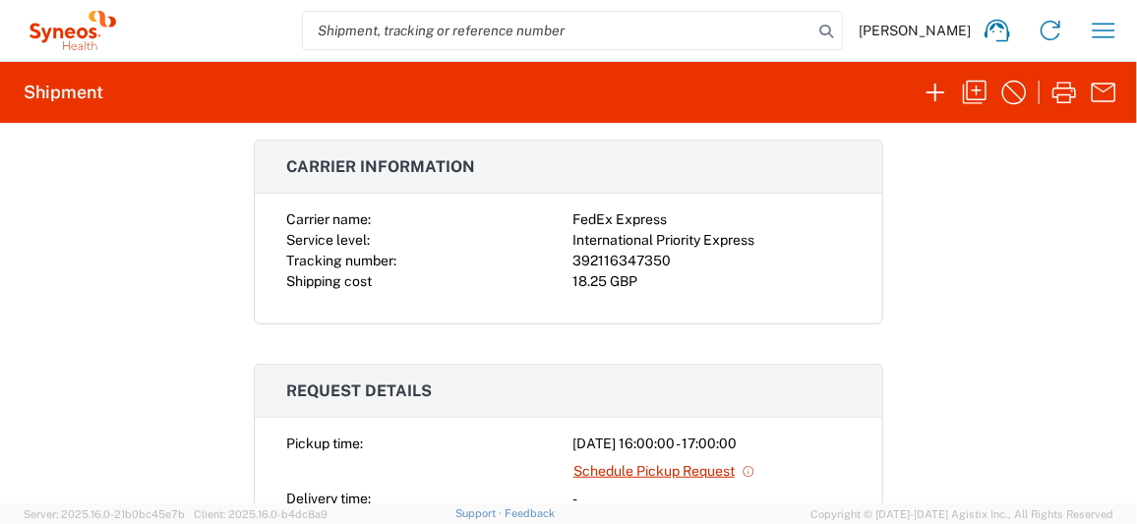
scroll to position [392, 0]
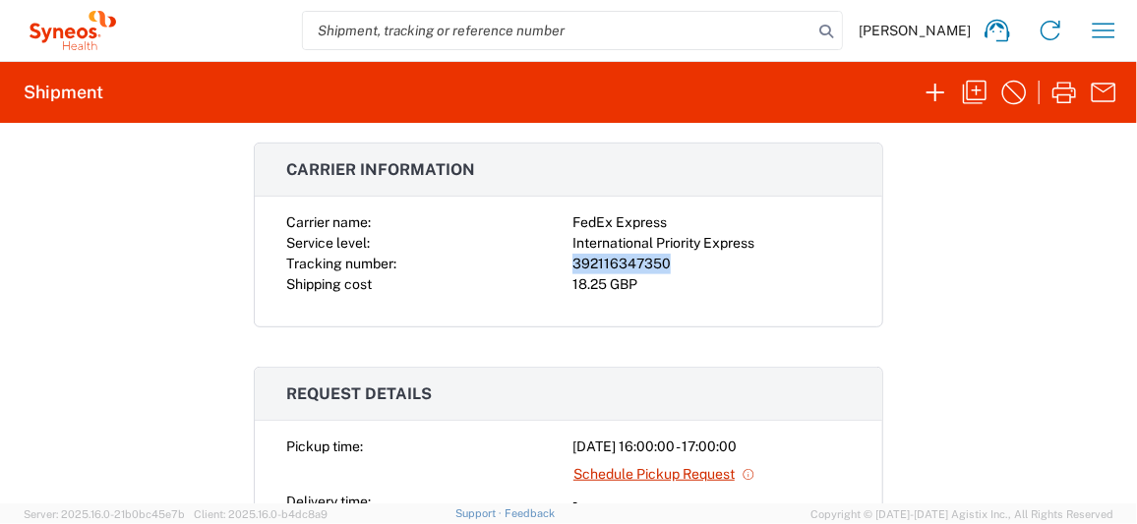
drag, startPoint x: 565, startPoint y: 257, endPoint x: 680, endPoint y: 258, distance: 115.1
click at [680, 258] on div "392116347350" at bounding box center [711, 264] width 278 height 21
copy div "392116347350"
